Goal: Transaction & Acquisition: Purchase product/service

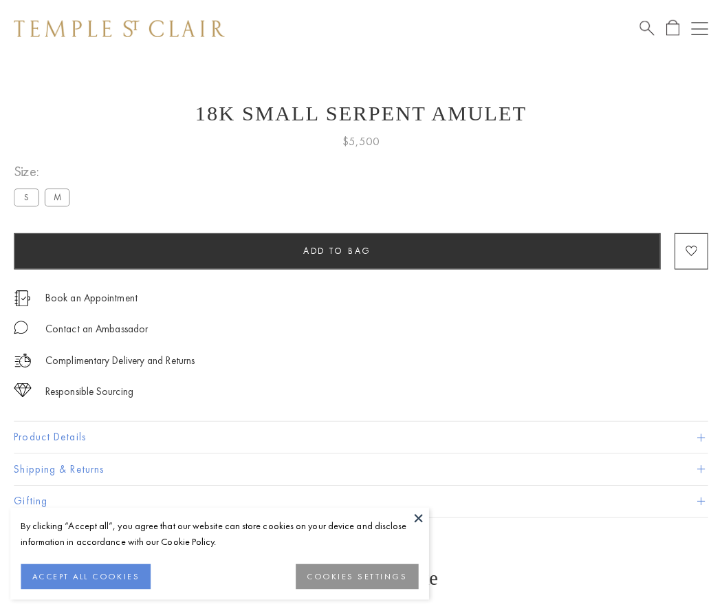
scroll to position [55, 0]
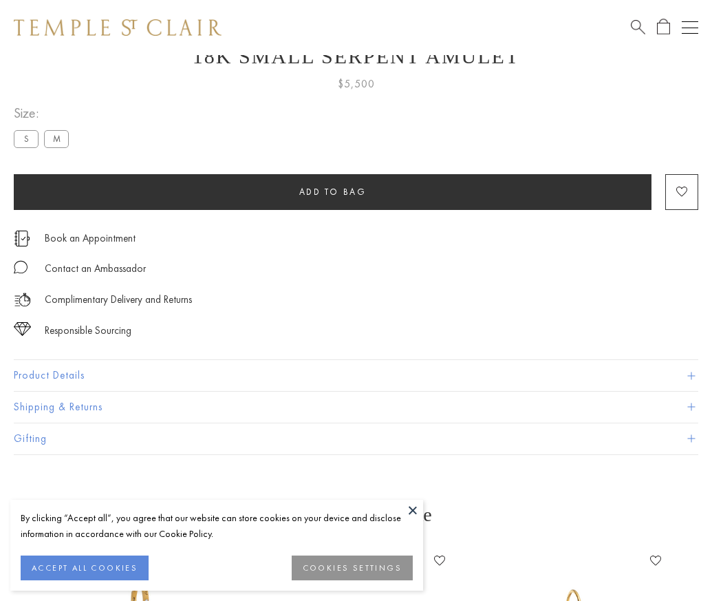
click at [332, 191] on span "Add to bag" at bounding box center [332, 192] width 67 height 12
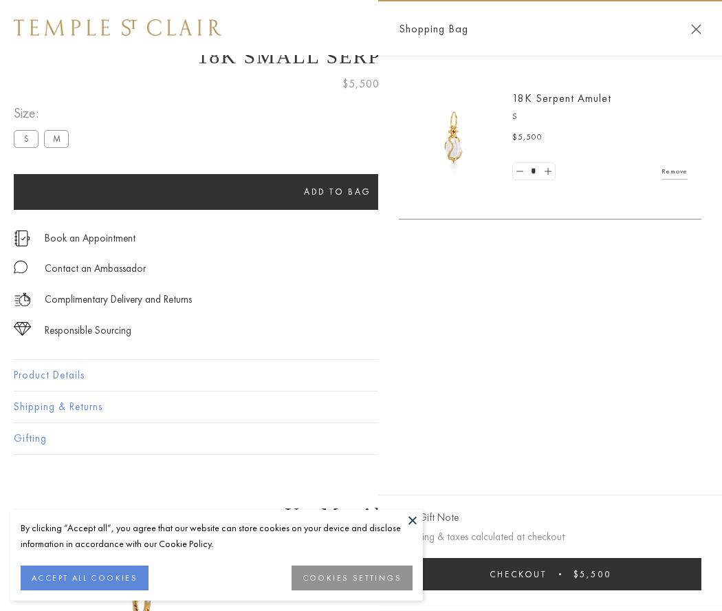
click at [559, 574] on button "Checkout $5,500" at bounding box center [550, 574] width 303 height 32
